Goal: Check status: Check status

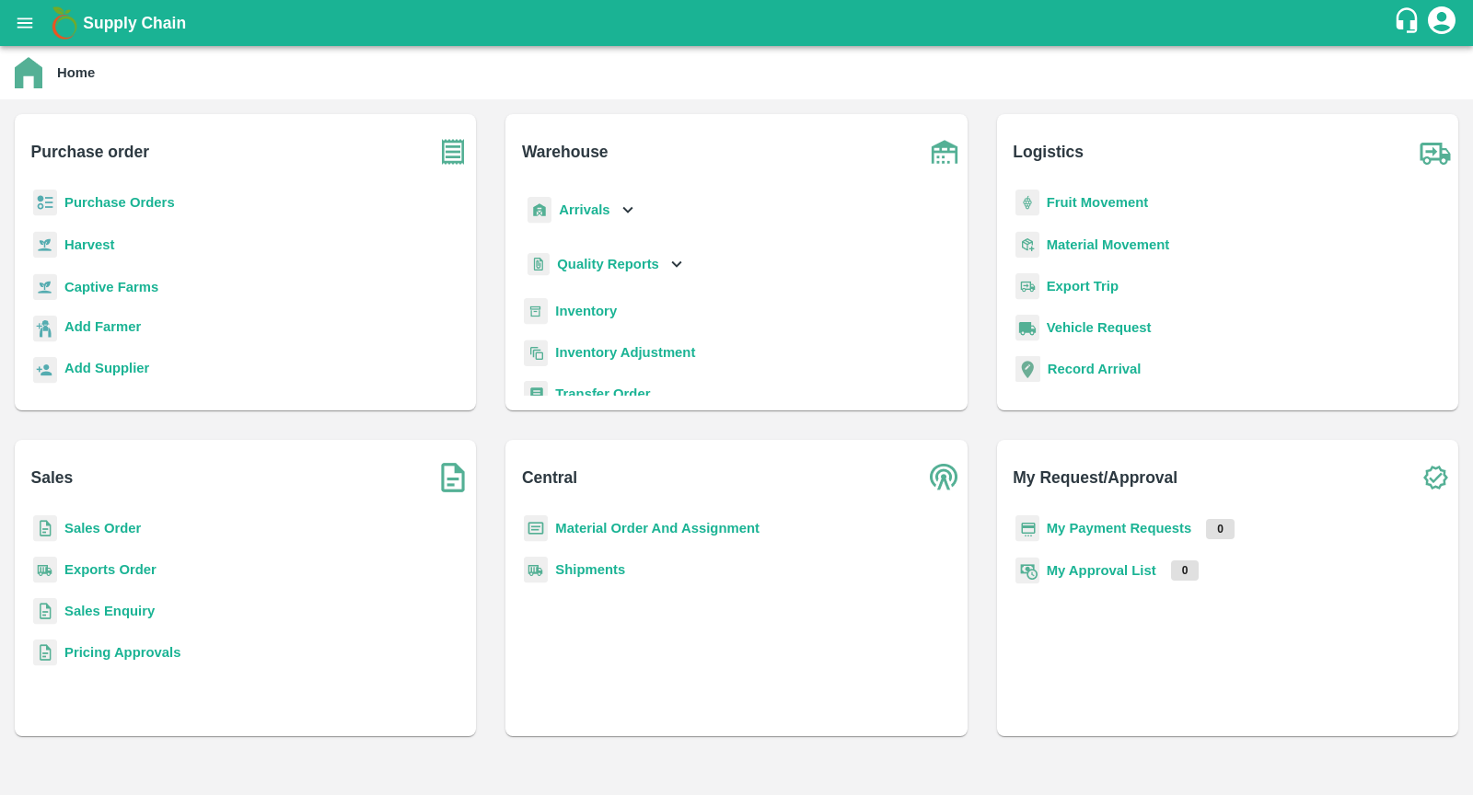
click at [1081, 205] on b "Fruit Movement" at bounding box center [1098, 202] width 102 height 15
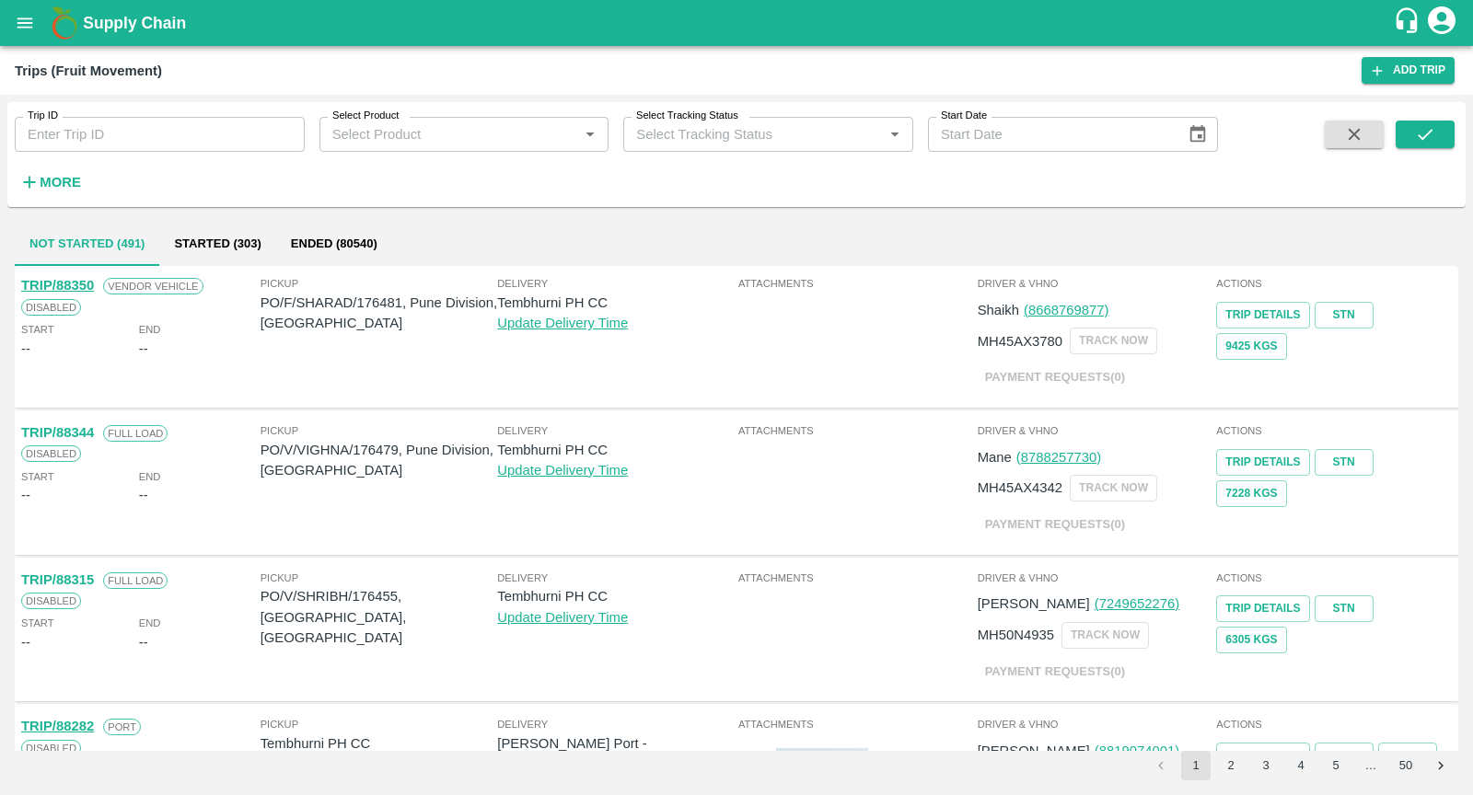
click at [127, 127] on input "Trip ID" at bounding box center [160, 134] width 290 height 35
paste input "82294"
type input "82294"
click at [1406, 124] on button "submit" at bounding box center [1425, 135] width 59 height 28
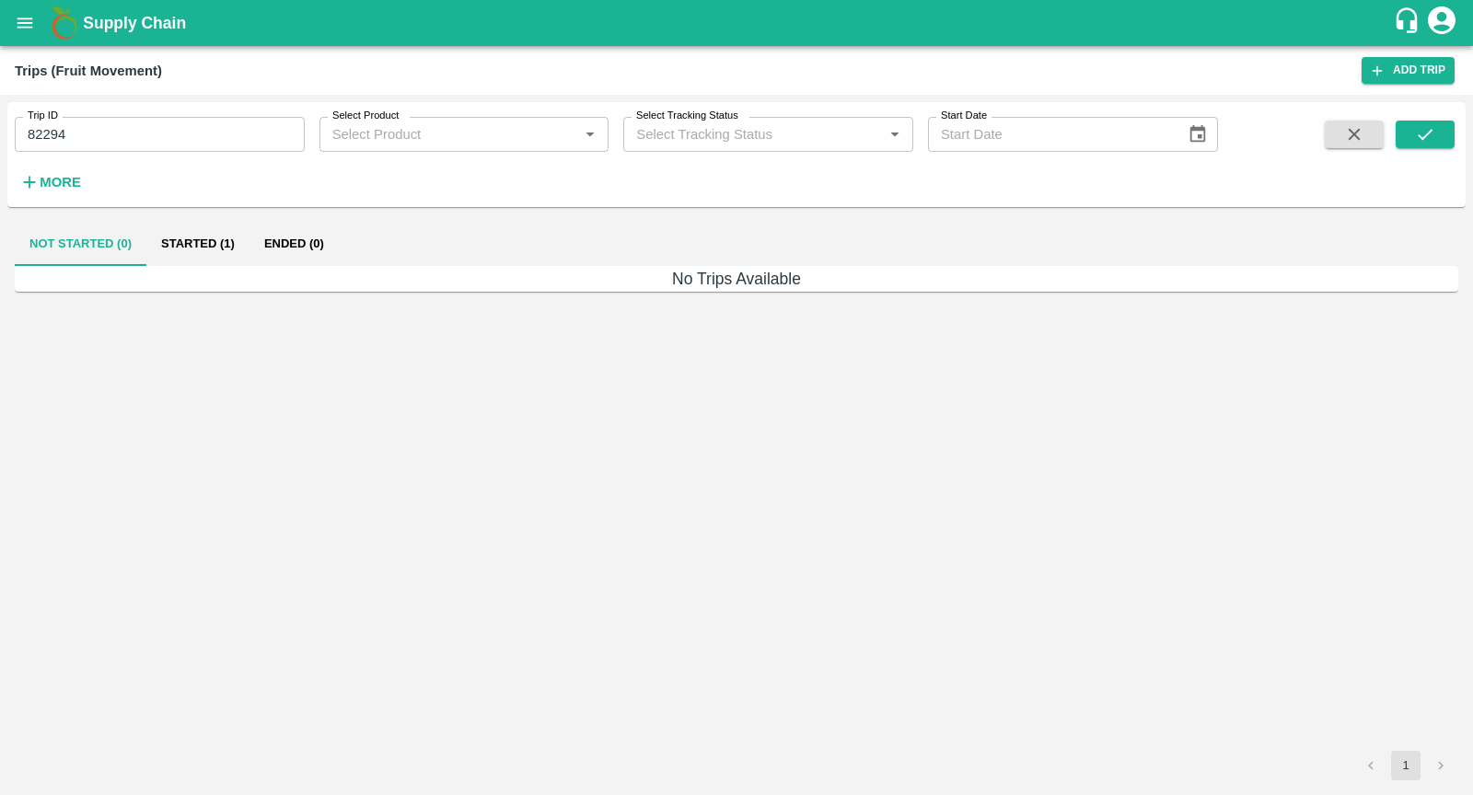
click at [182, 226] on button "Started (1)" at bounding box center [197, 244] width 103 height 44
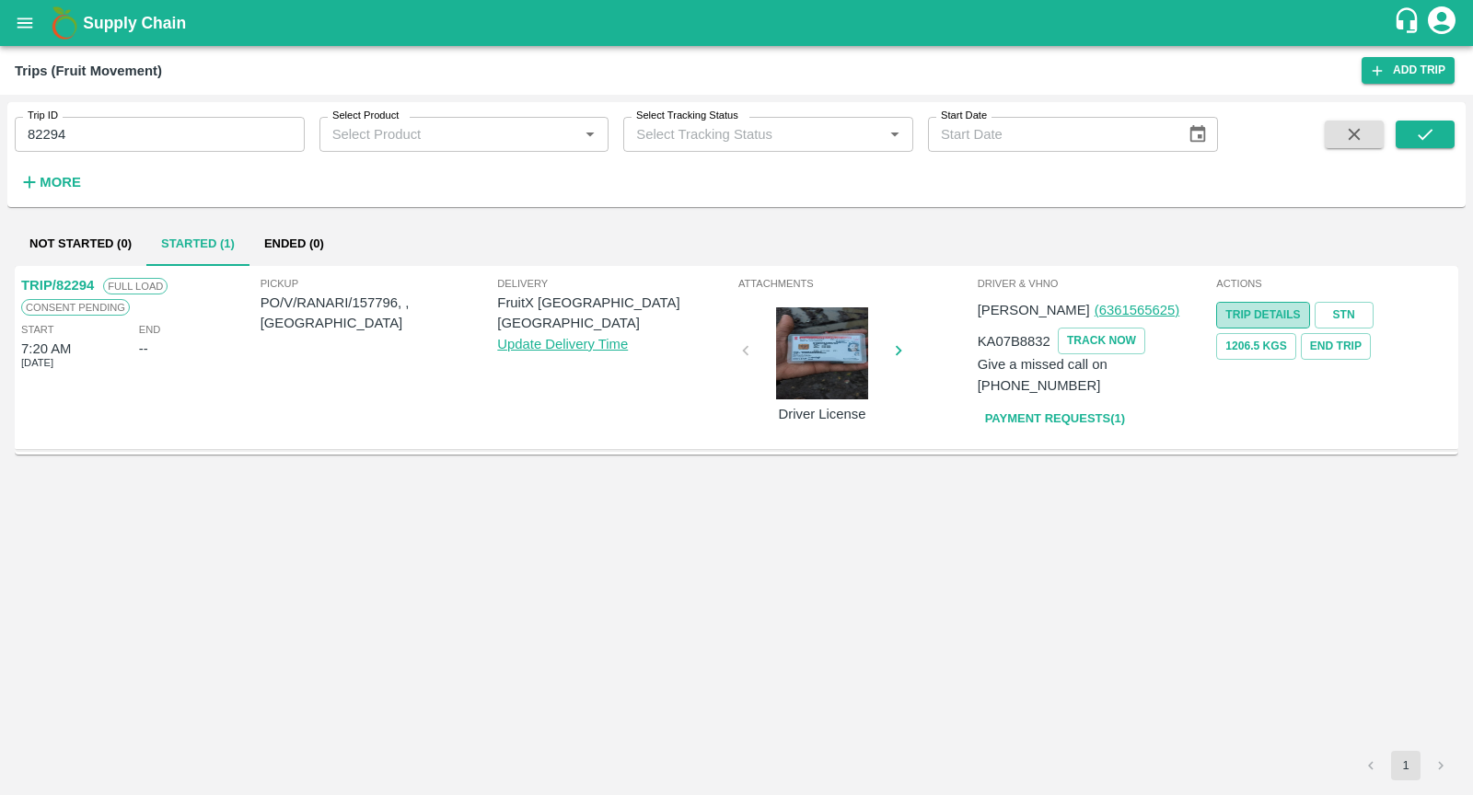
click at [1253, 310] on link "Trip Details" at bounding box center [1262, 315] width 93 height 27
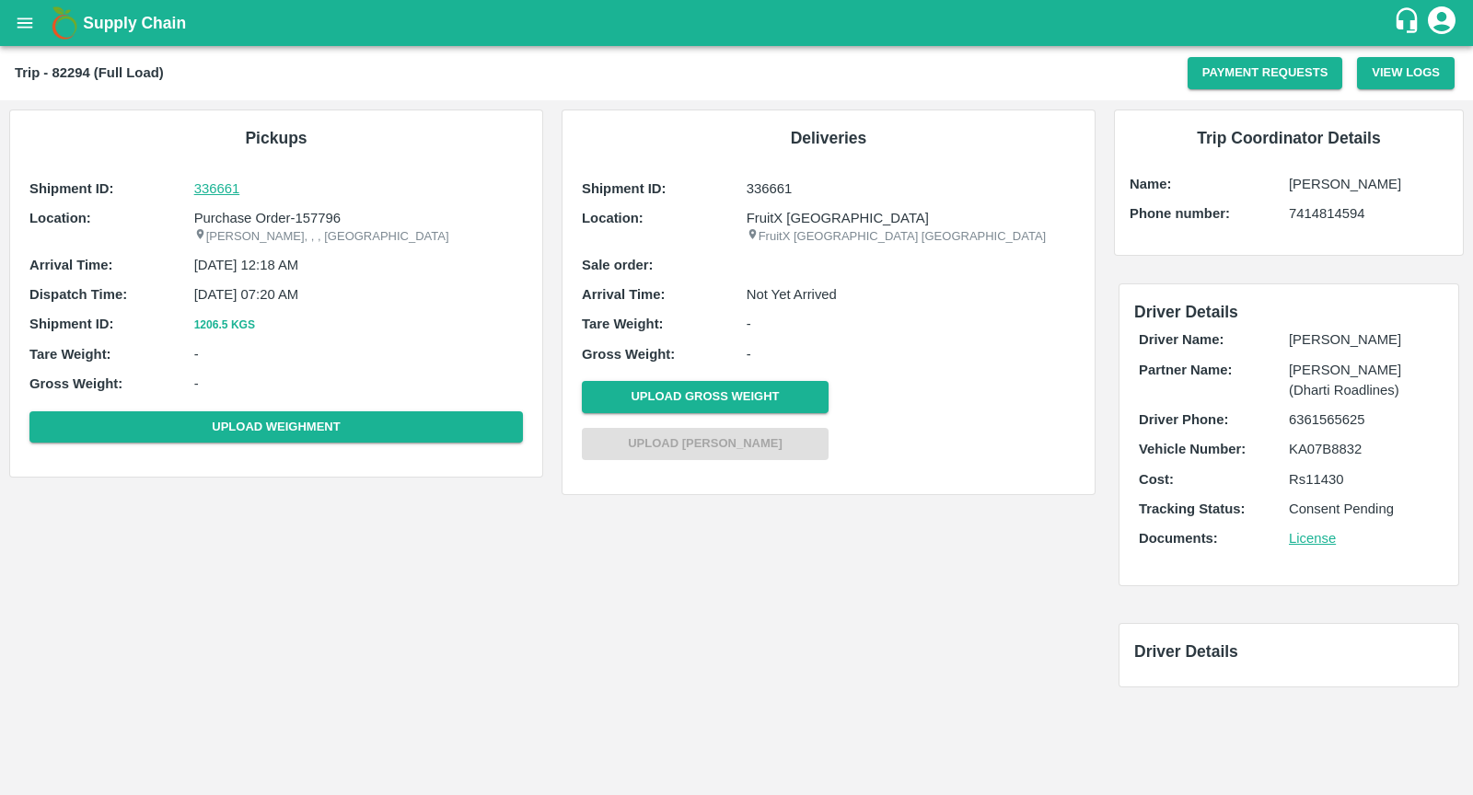
click at [214, 191] on p "336661" at bounding box center [358, 189] width 329 height 20
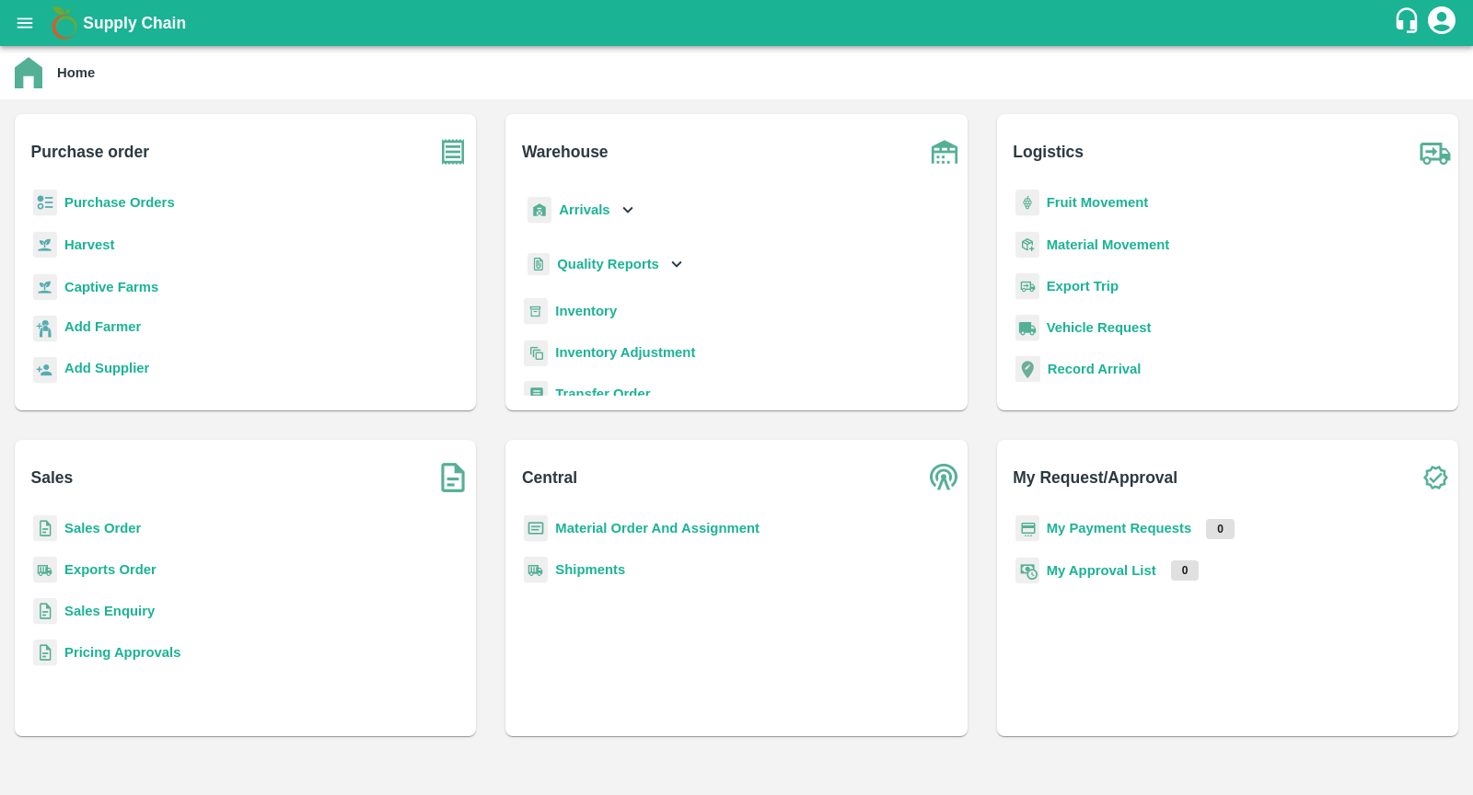
click at [1059, 195] on b "Fruit Movement" at bounding box center [1098, 202] width 102 height 15
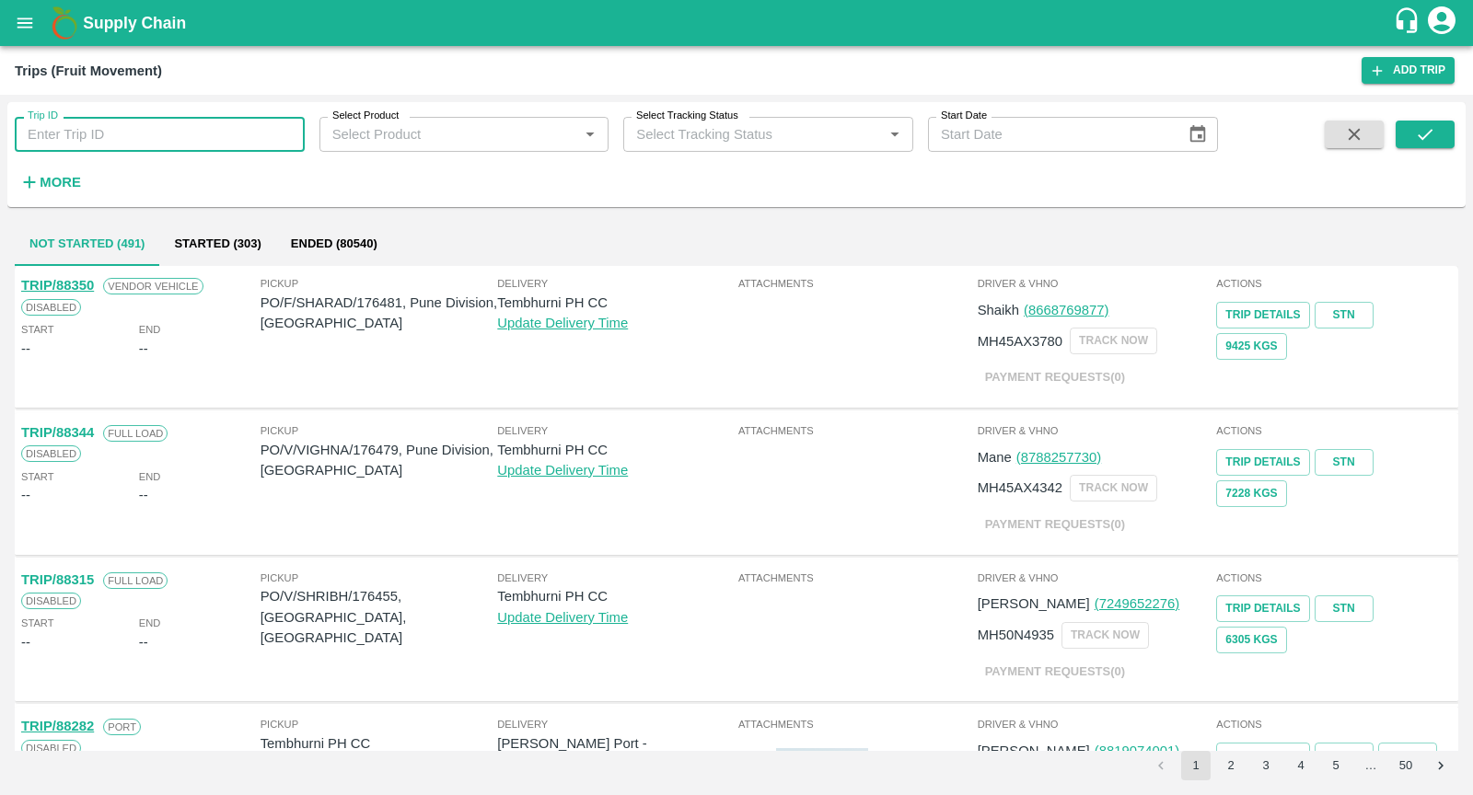
click at [116, 135] on input "Trip ID" at bounding box center [160, 134] width 290 height 35
paste input "60649"
type input "60649"
click at [1417, 127] on icon "submit" at bounding box center [1425, 134] width 20 height 20
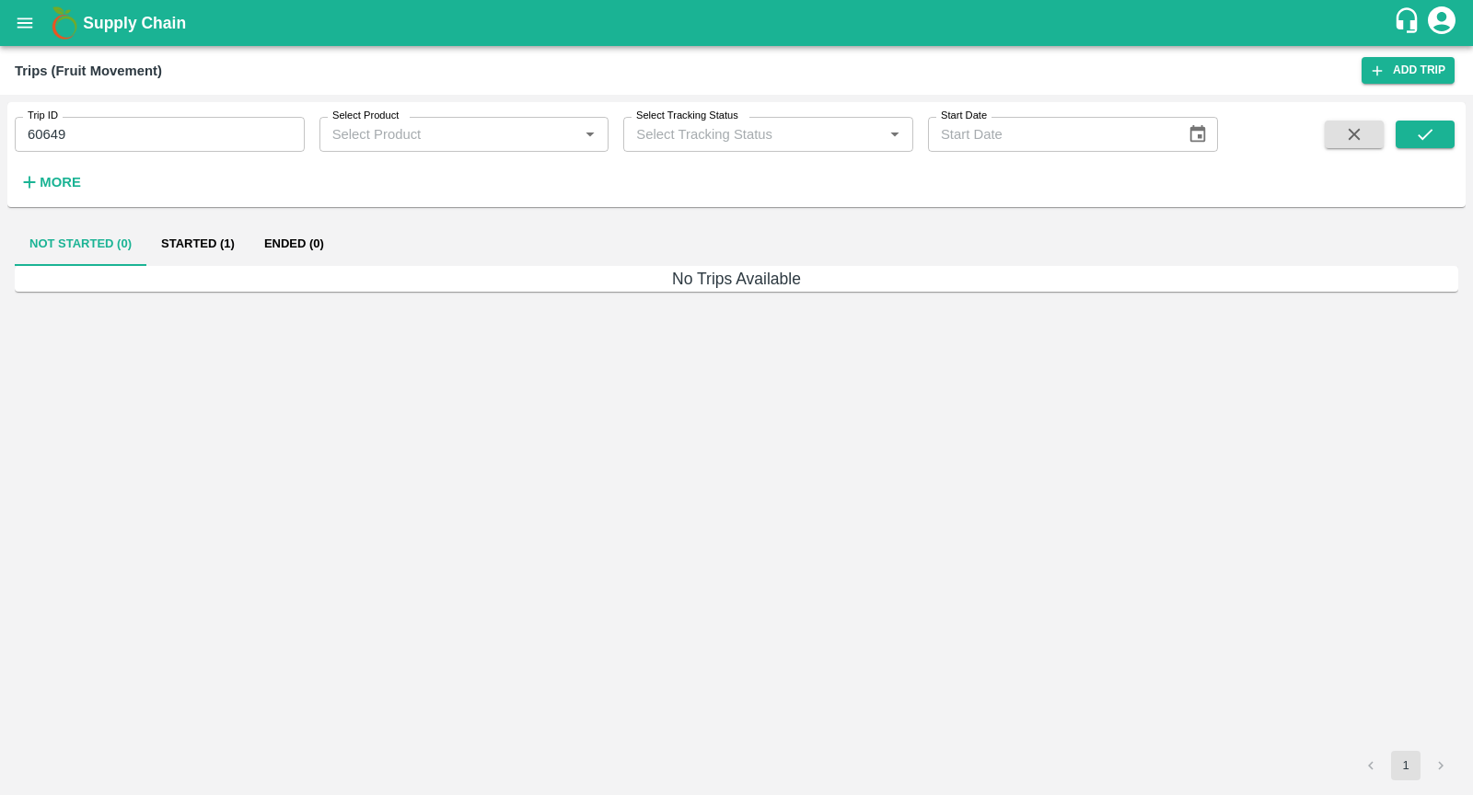
click at [203, 236] on button "Started (1)" at bounding box center [197, 244] width 103 height 44
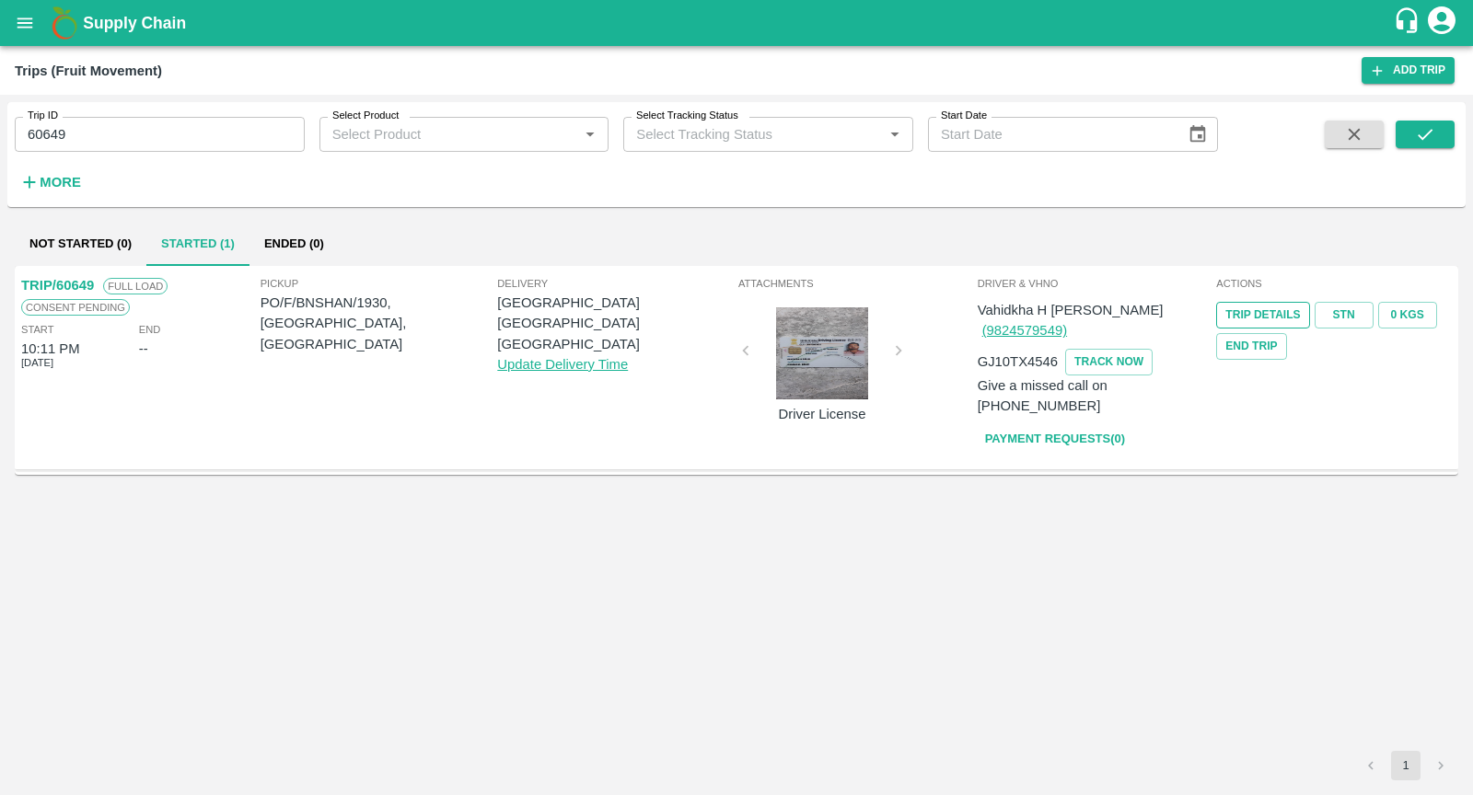
click at [1262, 319] on link "Trip Details" at bounding box center [1262, 315] width 93 height 27
